Goal: Transaction & Acquisition: Purchase product/service

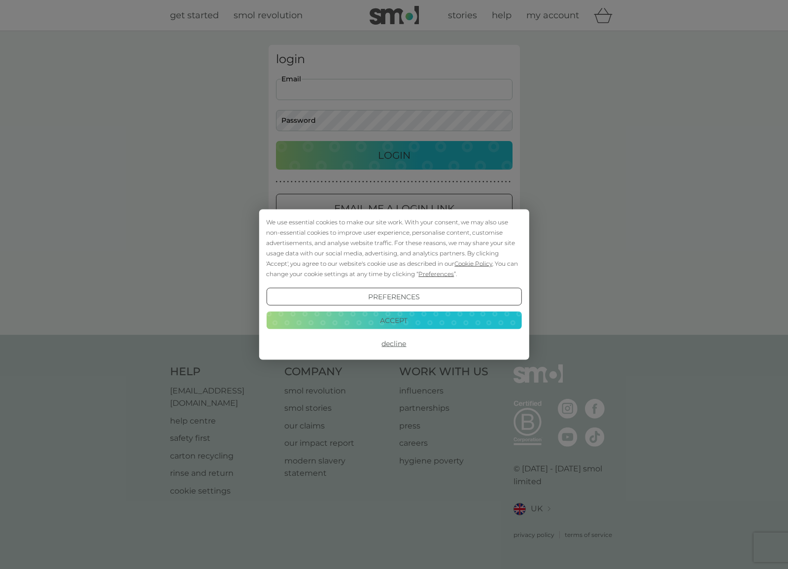
drag, startPoint x: 457, startPoint y: 322, endPoint x: 432, endPoint y: 301, distance: 32.5
click at [456, 322] on button "Accept" at bounding box center [393, 320] width 255 height 18
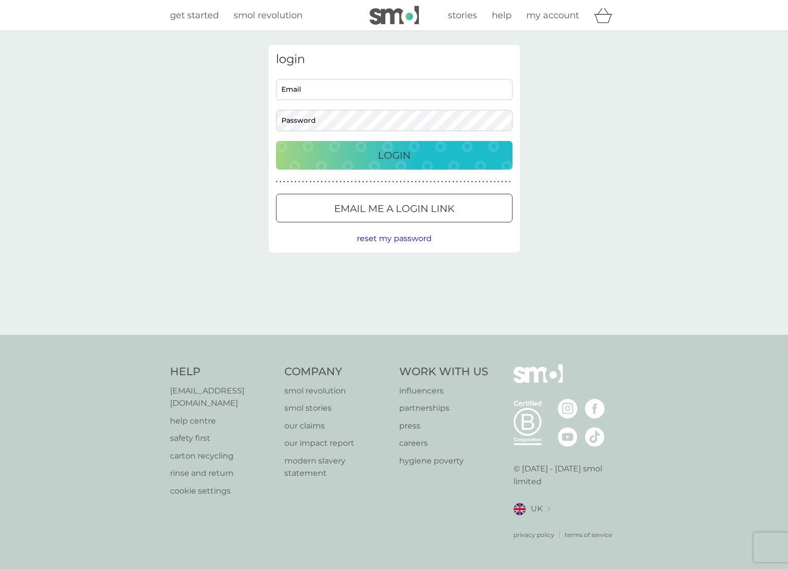
click at [346, 78] on div "login Email Password Login ● ● ● ● ● ● ● ● ● ● ● ● ● ● ● ● ● ● ● ● ● ● ● ● ● ● …" at bounding box center [394, 149] width 251 height 208
click at [350, 90] on input "Email" at bounding box center [394, 89] width 237 height 21
type input "[PERSON_NAME][EMAIL_ADDRESS][DOMAIN_NAME]"
click at [434, 158] on div "Login" at bounding box center [394, 155] width 217 height 16
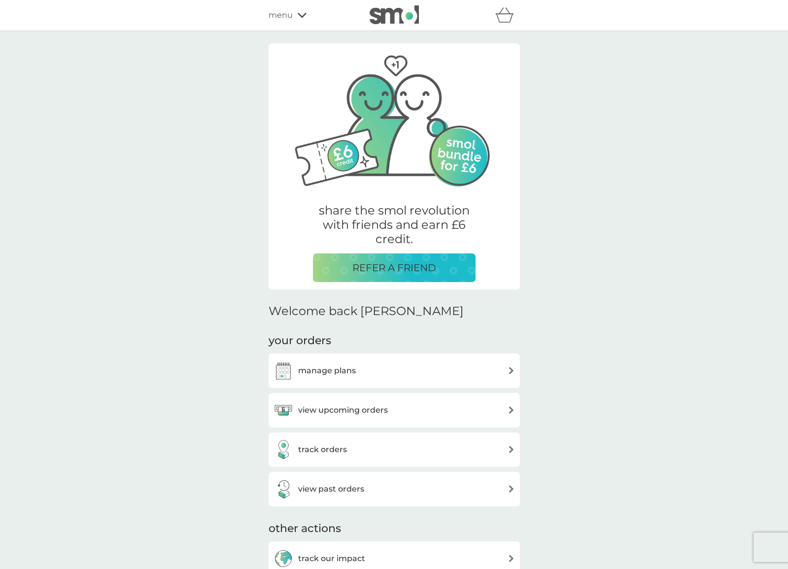
click at [378, 368] on div "manage plans" at bounding box center [395, 371] width 242 height 20
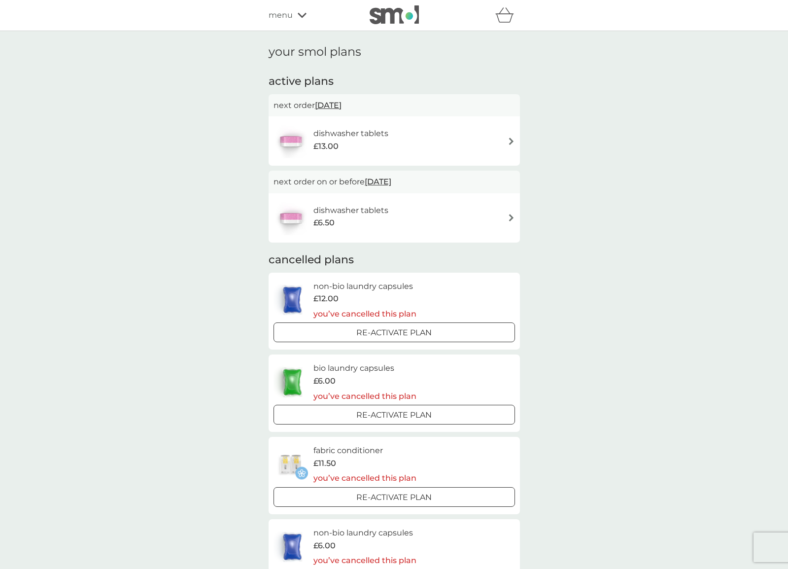
click at [368, 204] on h6 "dishwasher tablets" at bounding box center [351, 210] width 75 height 13
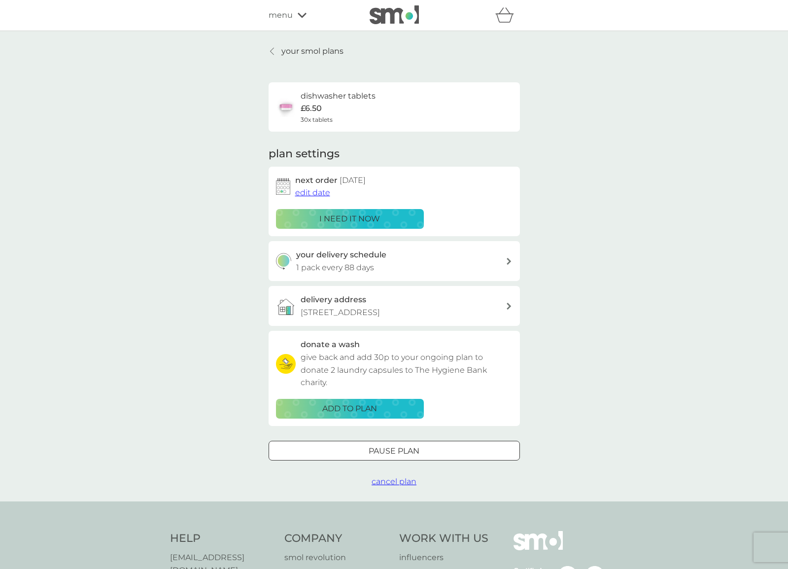
click at [344, 218] on p "i need it now" at bounding box center [350, 219] width 61 height 13
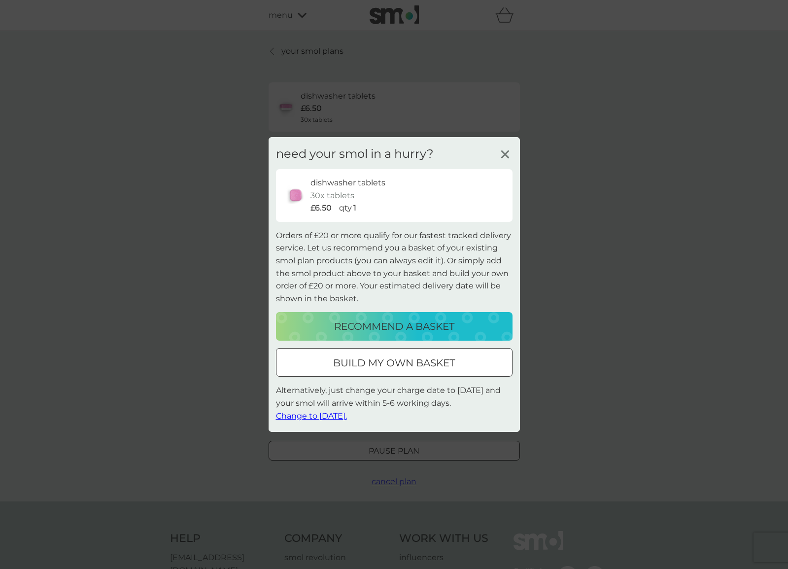
click at [446, 366] on p "build my own basket" at bounding box center [394, 363] width 122 height 16
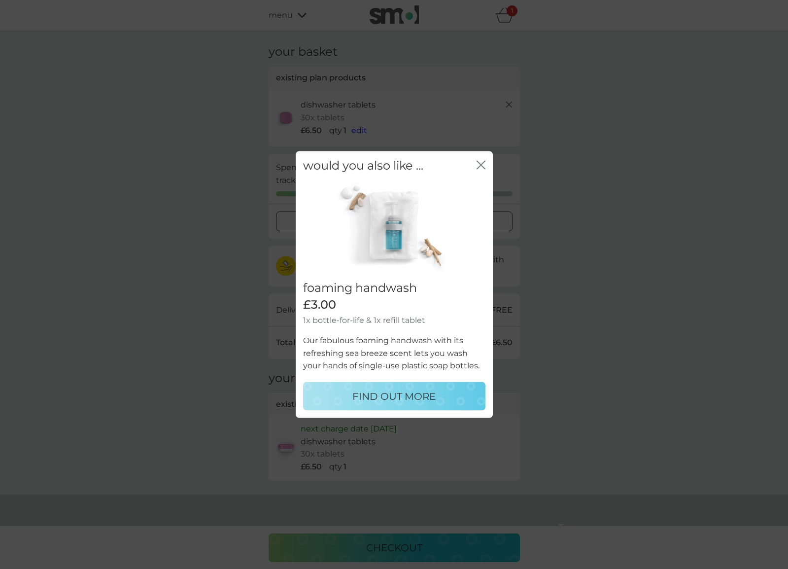
click at [481, 164] on icon "close" at bounding box center [481, 165] width 9 height 9
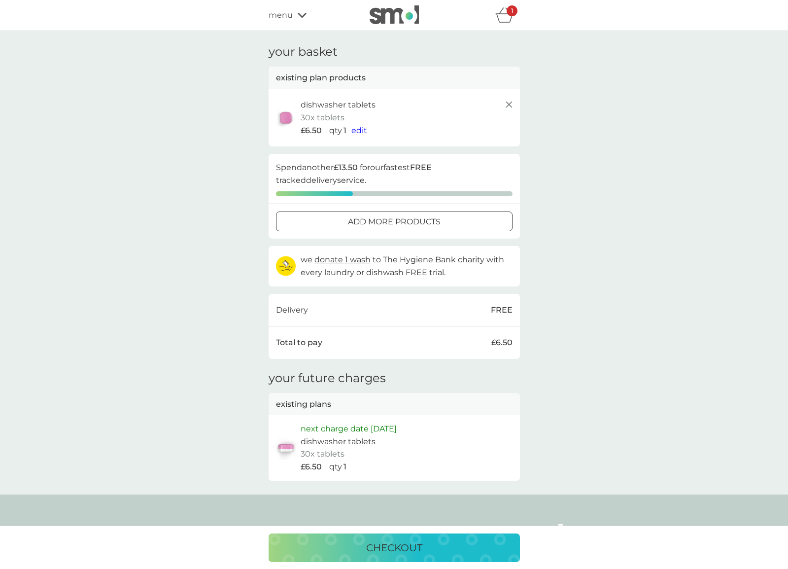
click at [508, 18] on icon "basket" at bounding box center [505, 14] width 19 height 15
click at [508, 19] on icon "basket" at bounding box center [505, 14] width 19 height 15
click at [452, 541] on div "checkout" at bounding box center [395, 548] width 232 height 16
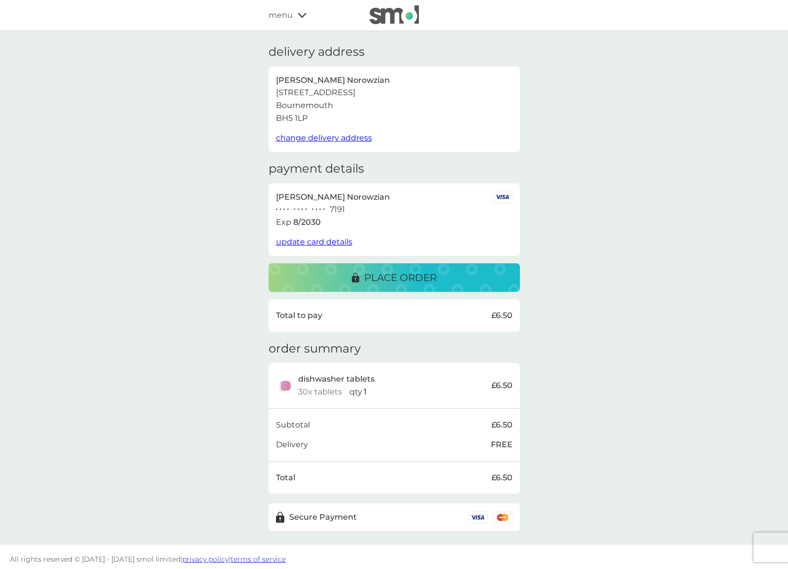
click at [331, 239] on span "update card details" at bounding box center [314, 241] width 76 height 9
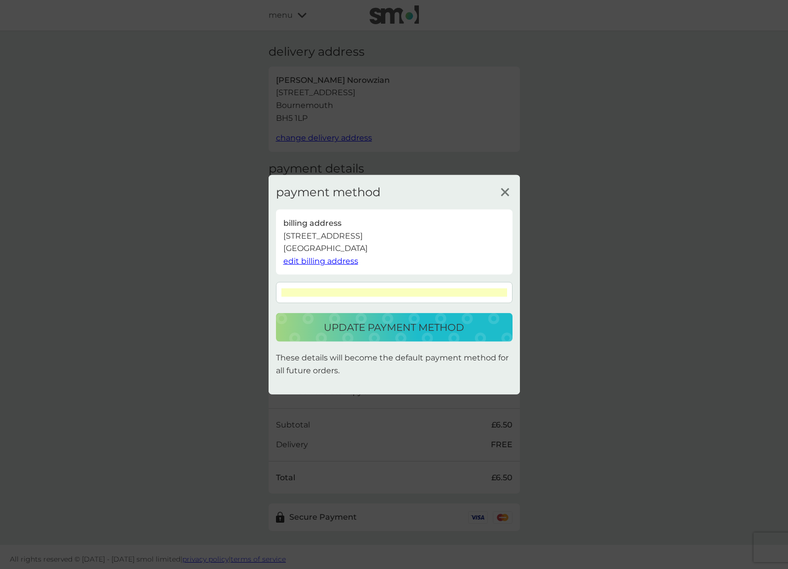
click at [433, 321] on p "update payment method" at bounding box center [394, 328] width 141 height 16
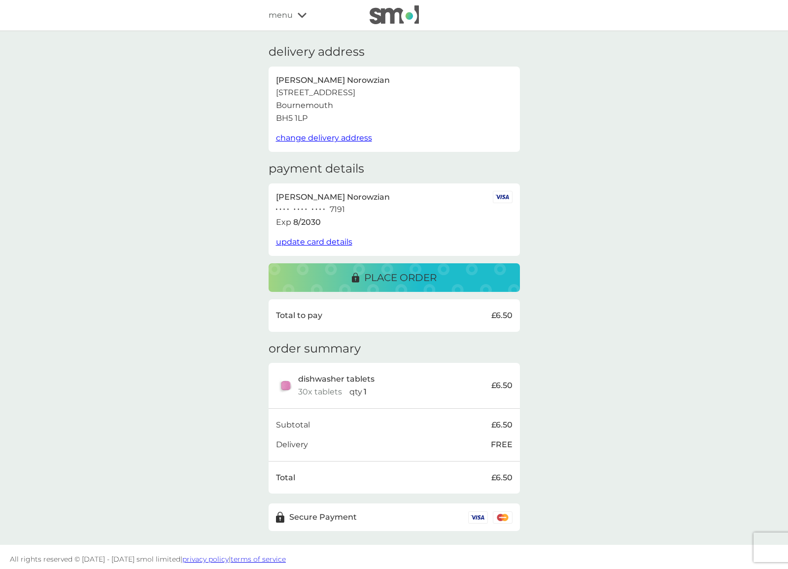
click at [319, 135] on span "change delivery address" at bounding box center [324, 137] width 96 height 9
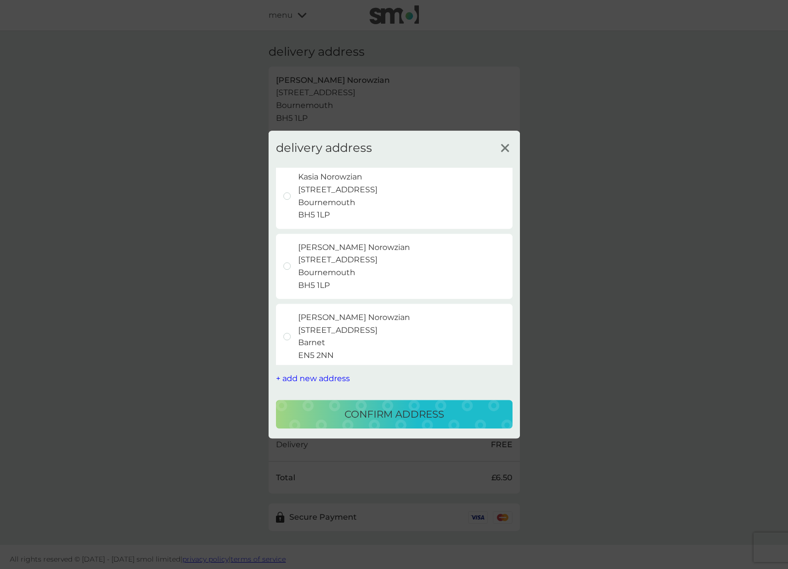
scroll to position [74, 0]
drag, startPoint x: 286, startPoint y: 332, endPoint x: 314, endPoint y: 372, distance: 49.5
click at [286, 333] on div at bounding box center [287, 336] width 7 height 7
click at [423, 413] on p "confirm address" at bounding box center [395, 414] width 100 height 16
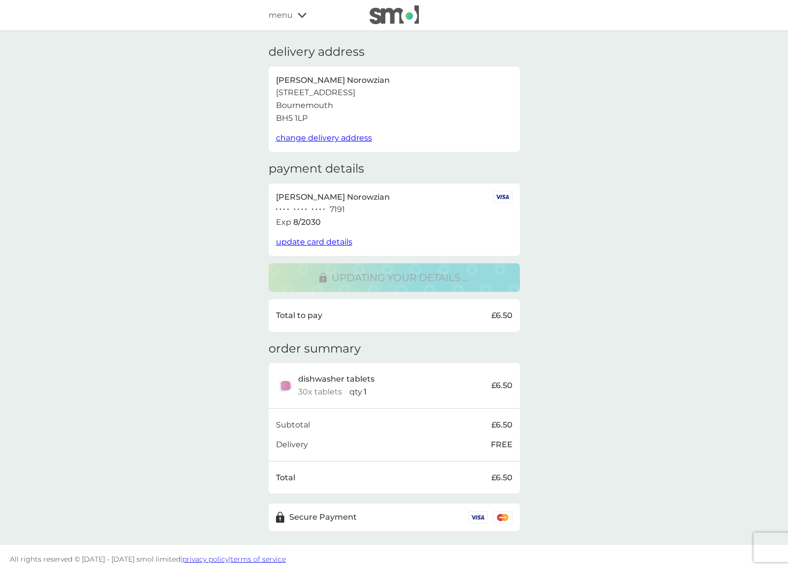
click at [302, 138] on span "change delivery address" at bounding box center [324, 137] width 96 height 9
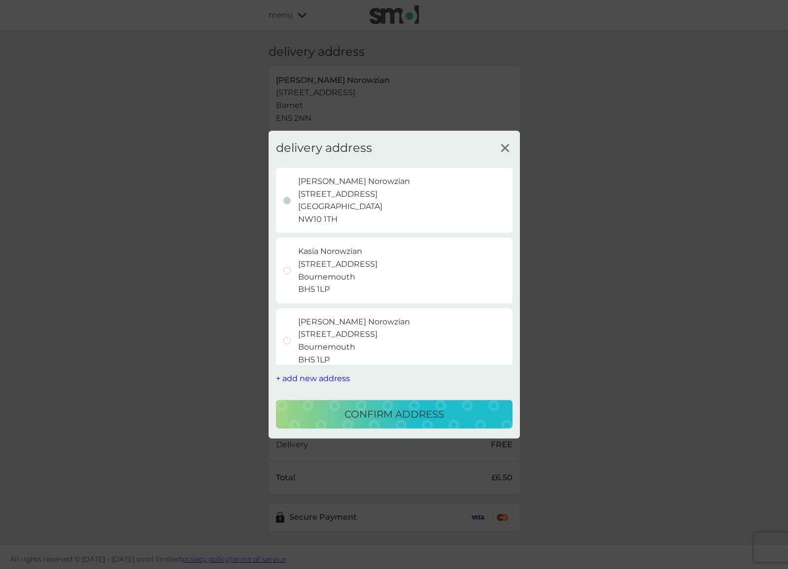
click at [508, 145] on line at bounding box center [504, 147] width 7 height 7
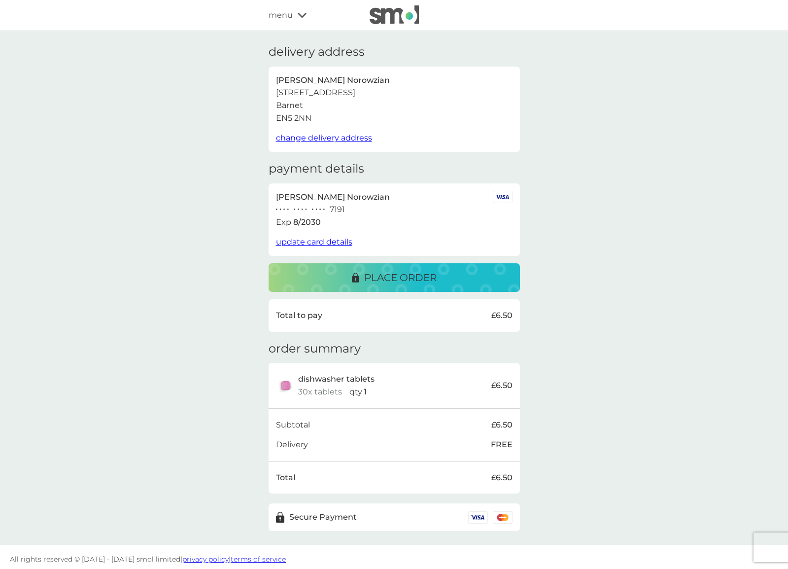
click at [408, 279] on p "place order" at bounding box center [400, 278] width 72 height 16
